Goal: Find specific page/section: Find specific page/section

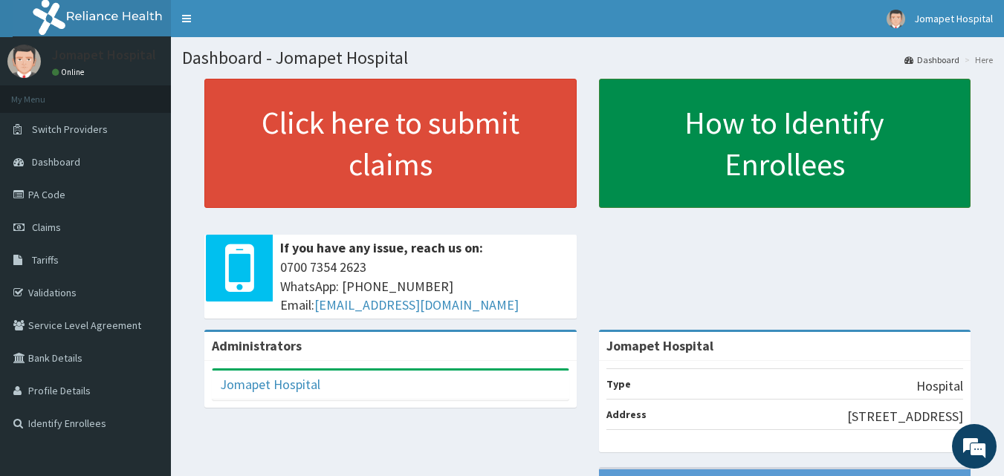
click at [742, 162] on link "How to Identify Enrollees" at bounding box center [785, 143] width 372 height 129
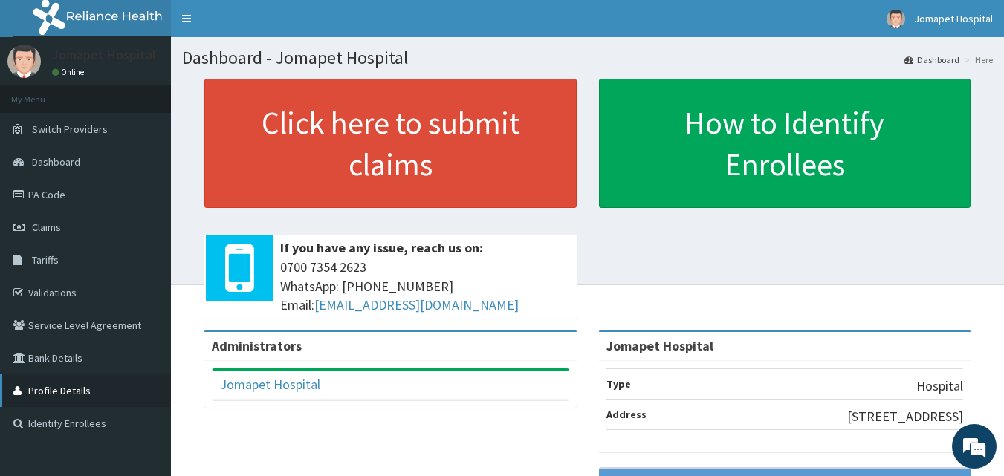
click at [48, 391] on link "Profile Details" at bounding box center [85, 391] width 171 height 33
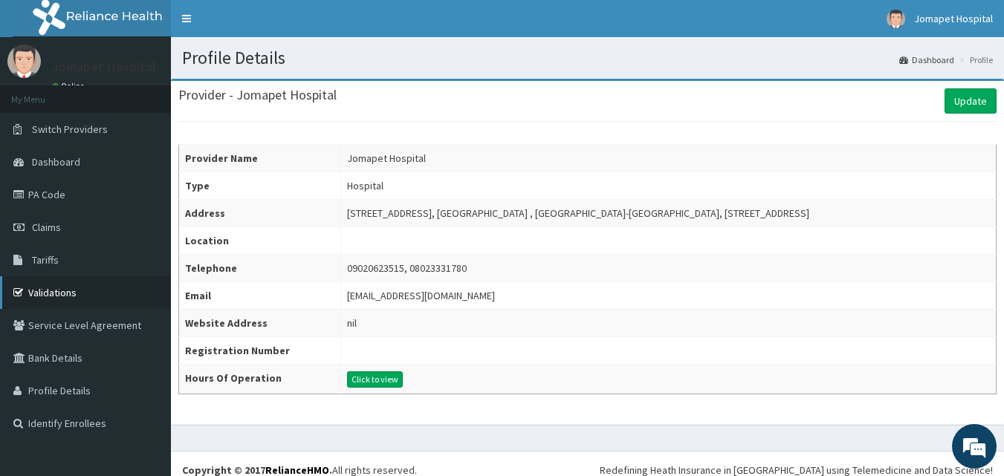
click at [38, 291] on link "Validations" at bounding box center [85, 293] width 171 height 33
